Goal: Use online tool/utility: Utilize a website feature to perform a specific function

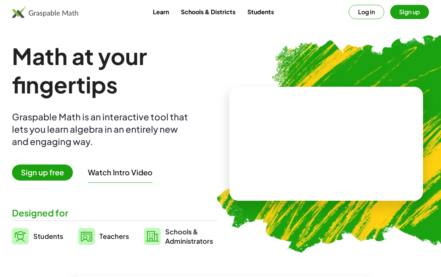
click at [39, 176] on span "Sign up free" at bounding box center [42, 173] width 61 height 16
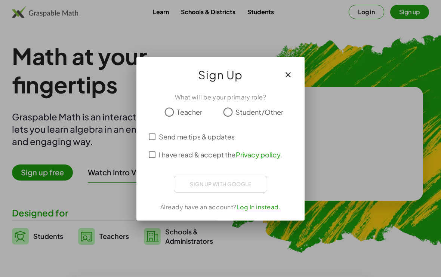
click at [236, 114] on span "Student/Other" at bounding box center [260, 112] width 48 height 10
click at [215, 190] on div "Sign in with Google. Opens in new tab" at bounding box center [220, 183] width 69 height 16
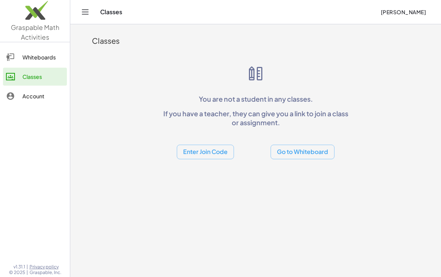
click at [321, 153] on button "Go to Whiteboard" at bounding box center [303, 152] width 64 height 15
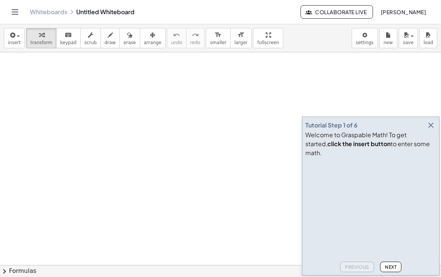
scroll to position [24, 0]
click at [432, 130] on icon "button" at bounding box center [431, 125] width 9 height 9
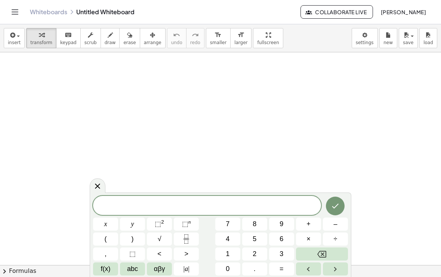
click at [341, 204] on button "Done" at bounding box center [335, 206] width 19 height 19
click at [229, 238] on span "4" at bounding box center [228, 239] width 4 height 10
click at [231, 266] on button "0" at bounding box center [227, 269] width 25 height 13
click at [284, 271] on span "=" at bounding box center [282, 269] width 4 height 10
click at [334, 226] on span "–" at bounding box center [336, 224] width 4 height 10
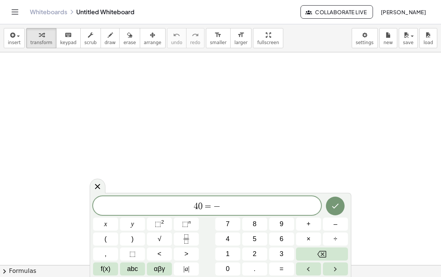
click at [231, 240] on button "4" at bounding box center [227, 239] width 25 height 13
click at [108, 229] on button "x" at bounding box center [105, 224] width 25 height 13
click at [337, 204] on icon "Done" at bounding box center [335, 206] width 9 height 9
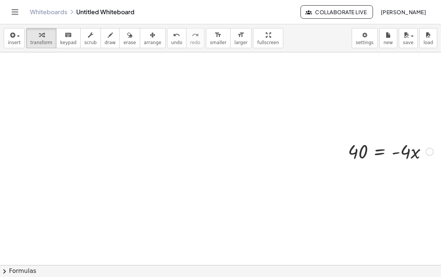
scroll to position [82, 25]
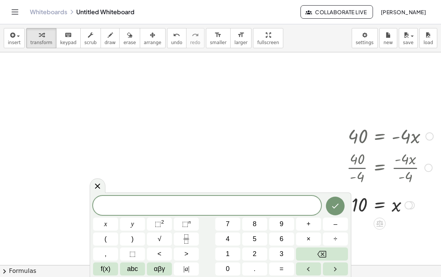
click at [256, 251] on span "2" at bounding box center [255, 254] width 4 height 10
click at [254, 226] on span "8" at bounding box center [255, 224] width 4 height 10
click at [282, 267] on span "=" at bounding box center [282, 269] width 4 height 10
click at [337, 224] on span "–" at bounding box center [336, 224] width 4 height 10
click at [107, 227] on span "x" at bounding box center [105, 224] width 3 height 10
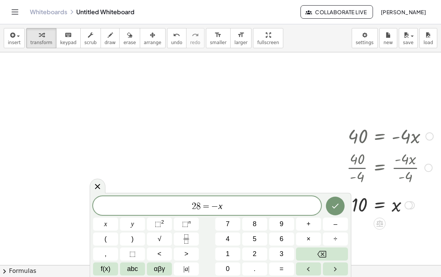
click at [336, 251] on button "Backspace" at bounding box center [322, 254] width 52 height 13
click at [287, 238] on button "6" at bounding box center [281, 239] width 25 height 13
click at [103, 226] on button "x" at bounding box center [105, 224] width 25 height 13
click at [340, 227] on button "–" at bounding box center [335, 224] width 25 height 13
click at [232, 252] on button "1" at bounding box center [227, 254] width 25 height 13
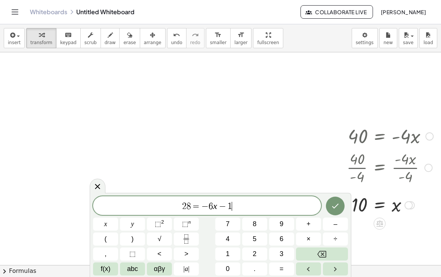
click at [254, 254] on span "2" at bounding box center [255, 254] width 4 height 10
click at [308, 224] on span "+" at bounding box center [309, 224] width 4 height 10
click at [256, 250] on span "2" at bounding box center [255, 254] width 4 height 10
click at [108, 224] on button "x" at bounding box center [105, 224] width 25 height 13
click at [338, 204] on icon "Done" at bounding box center [335, 206] width 9 height 9
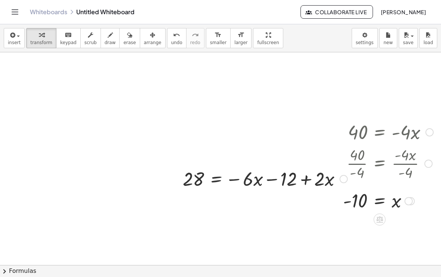
scroll to position [85, 25]
